Goal: Information Seeking & Learning: Learn about a topic

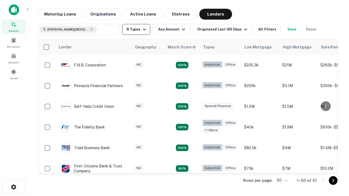
click at [136, 29] on button "8 Types" at bounding box center [136, 29] width 28 height 11
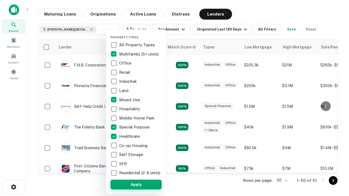
click at [136, 184] on button "Apply" at bounding box center [135, 185] width 51 height 10
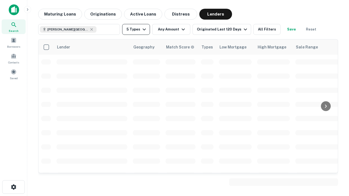
click at [136, 29] on button "5 Types" at bounding box center [136, 29] width 28 height 11
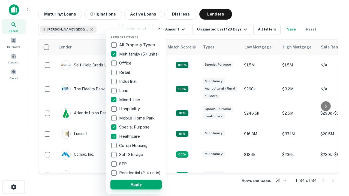
click at [146, 184] on button "Apply" at bounding box center [135, 185] width 51 height 10
